Goal: Transaction & Acquisition: Download file/media

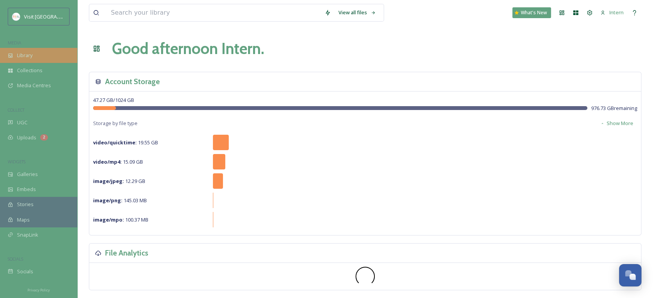
click at [35, 56] on div "Library" at bounding box center [38, 55] width 77 height 15
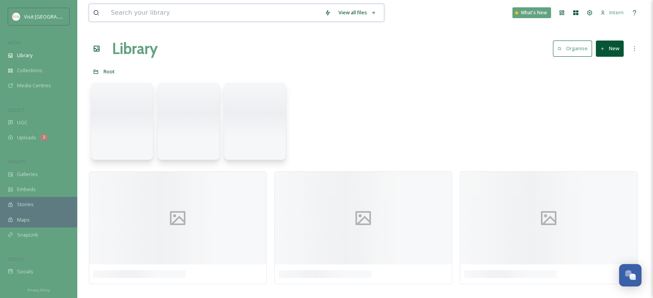
click at [159, 11] on input at bounding box center [214, 12] width 214 height 17
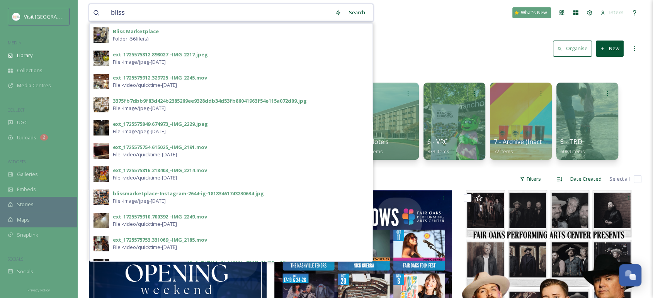
type input "bliss"
click at [130, 33] on strong "Bliss Marketplace" at bounding box center [136, 31] width 46 height 7
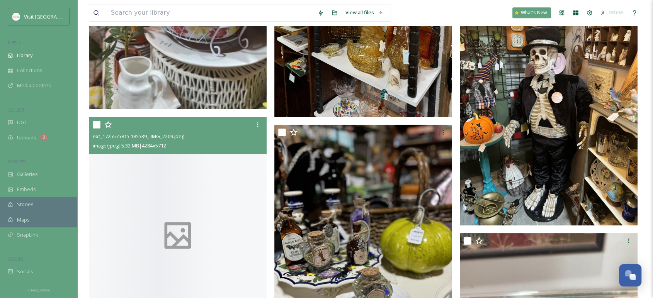
scroll to position [3561, 0]
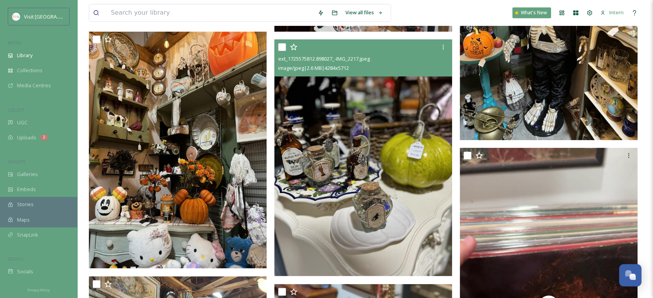
click at [317, 146] on img at bounding box center [363, 157] width 178 height 237
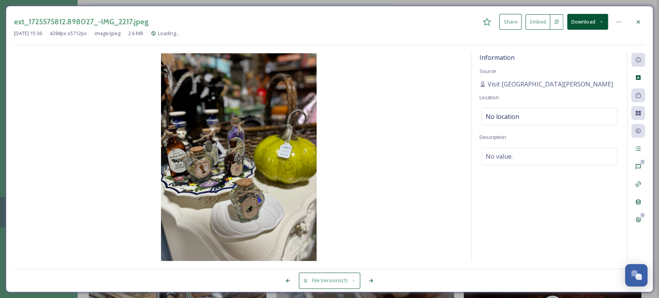
click at [586, 21] on button "Download" at bounding box center [587, 22] width 41 height 16
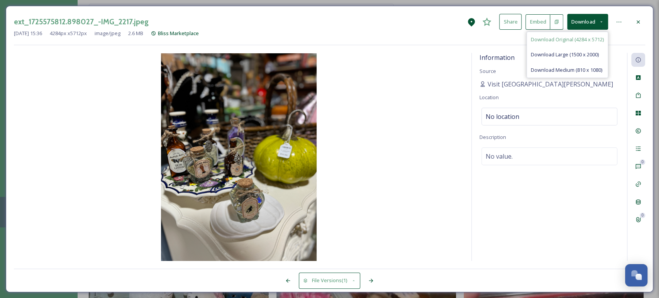
click at [582, 40] on span "Download Original (4284 x 5712)" at bounding box center [567, 39] width 73 height 7
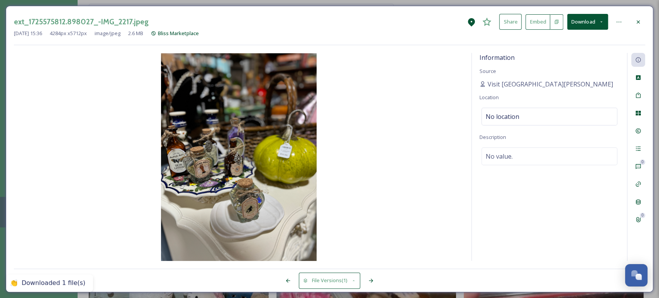
click at [640, 21] on icon at bounding box center [638, 22] width 6 height 6
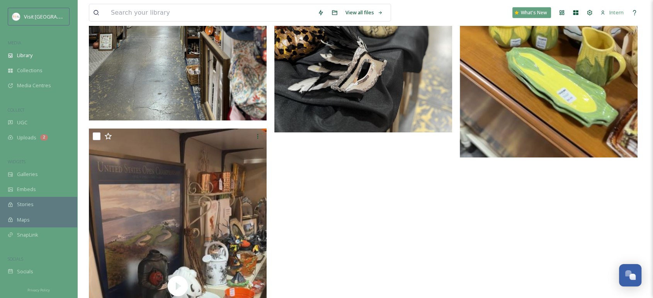
scroll to position [5169, 0]
